Goal: Task Accomplishment & Management: Manage account settings

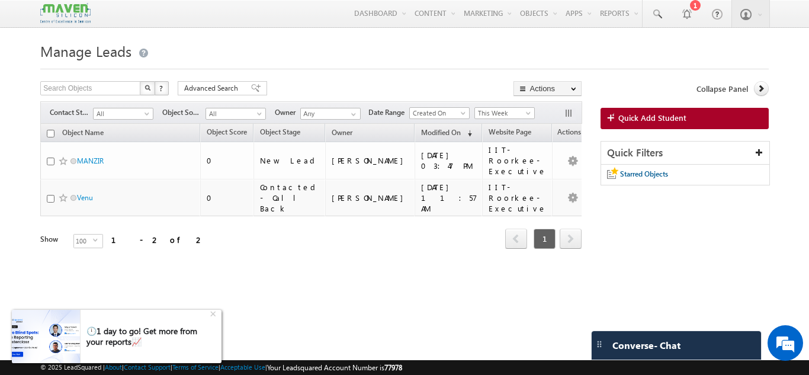
click at [60, 330] on img at bounding box center [46, 336] width 68 height 53
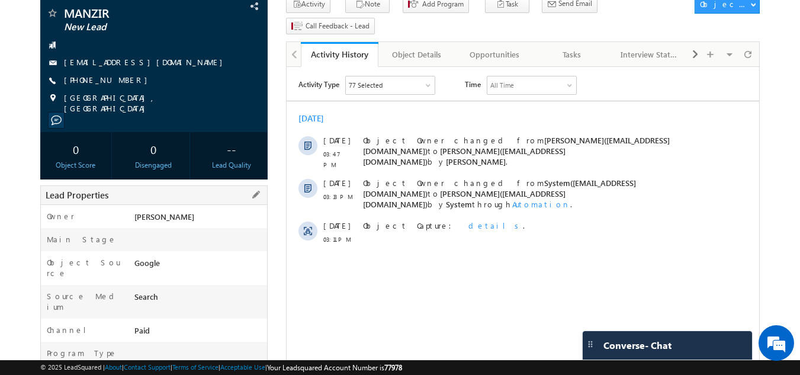
scroll to position [65, 0]
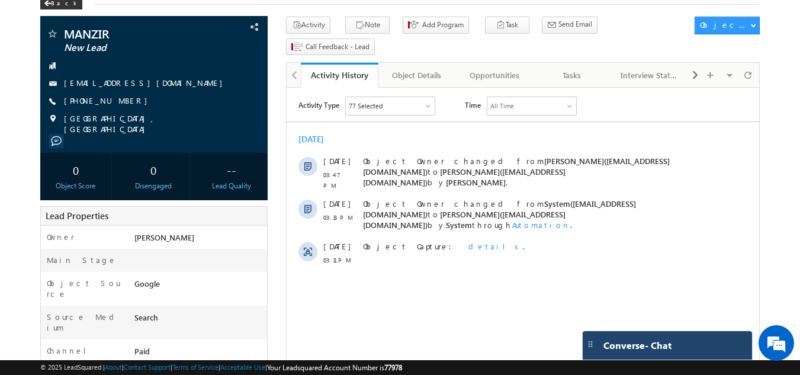
click at [686, 358] on div "Converse - Chat" at bounding box center [667, 345] width 169 height 28
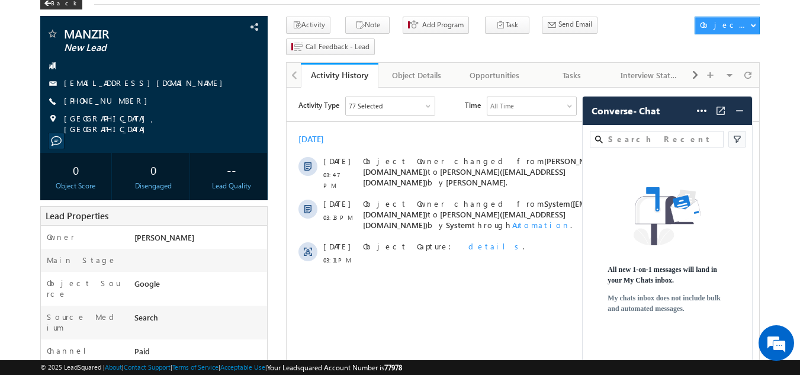
click at [742, 142] on img at bounding box center [737, 139] width 12 height 12
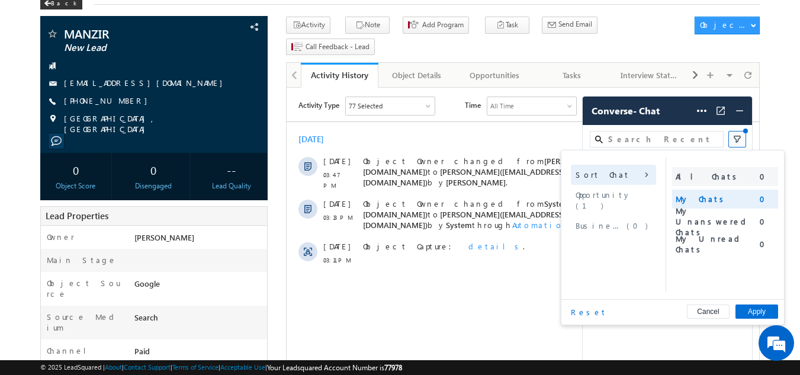
click at [699, 182] on span "All Chats" at bounding box center [708, 176] width 65 height 11
drag, startPoint x: 417, startPoint y: 242, endPoint x: 452, endPoint y: 108, distance: 137.7
click at [421, 236] on div "Object Capture: details ." at bounding box center [536, 254] width 346 height 36
click at [467, 128] on div "[DATE] [DATE] 03:47 PM Object Owner changed from [PERSON_NAME]([EMAIL_ADDRESS][…" at bounding box center [523, 199] width 472 height 143
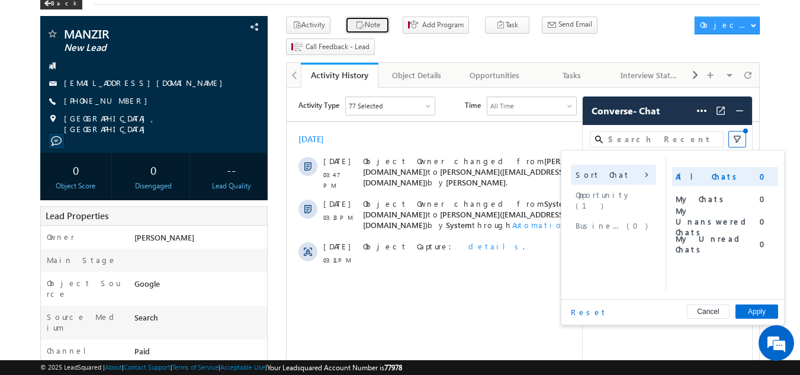
click at [356, 28] on icon "button" at bounding box center [359, 25] width 9 height 11
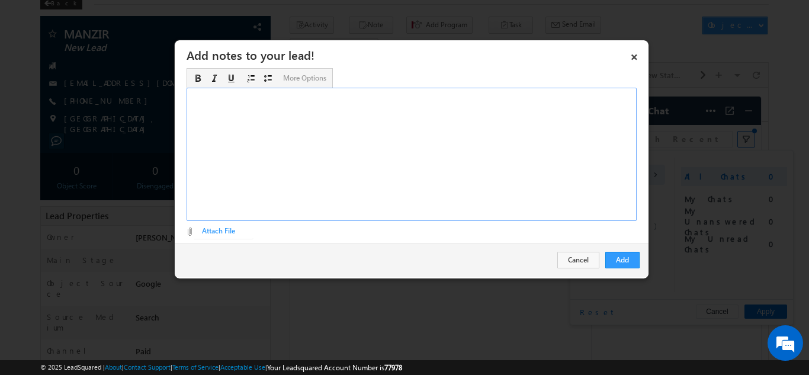
click at [364, 132] on div "Rich Text Editor, Description-inline-editor-div" at bounding box center [411, 154] width 450 height 133
click at [638, 268] on div "Add Cancel" at bounding box center [412, 260] width 474 height 34
click at [637, 249] on div "Add Cancel" at bounding box center [412, 260] width 474 height 34
click at [625, 256] on button "Add" at bounding box center [622, 260] width 34 height 17
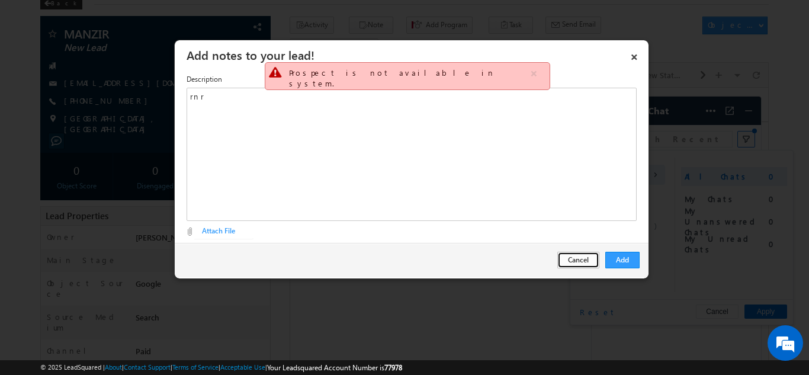
click at [586, 256] on button "Cancel" at bounding box center [578, 260] width 42 height 17
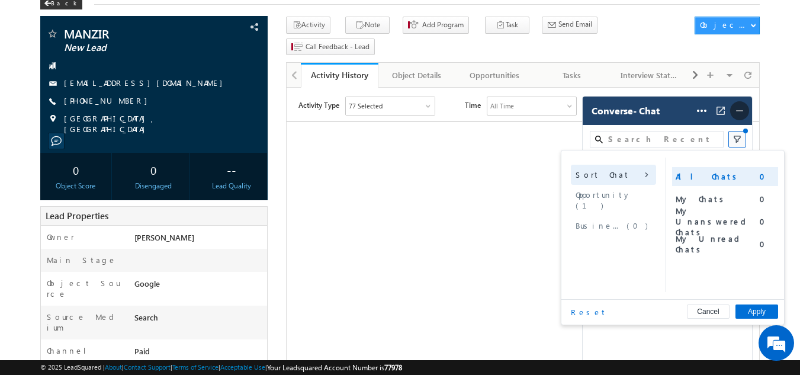
click at [739, 109] on img at bounding box center [740, 111] width 12 height 12
